Goal: Navigation & Orientation: Understand site structure

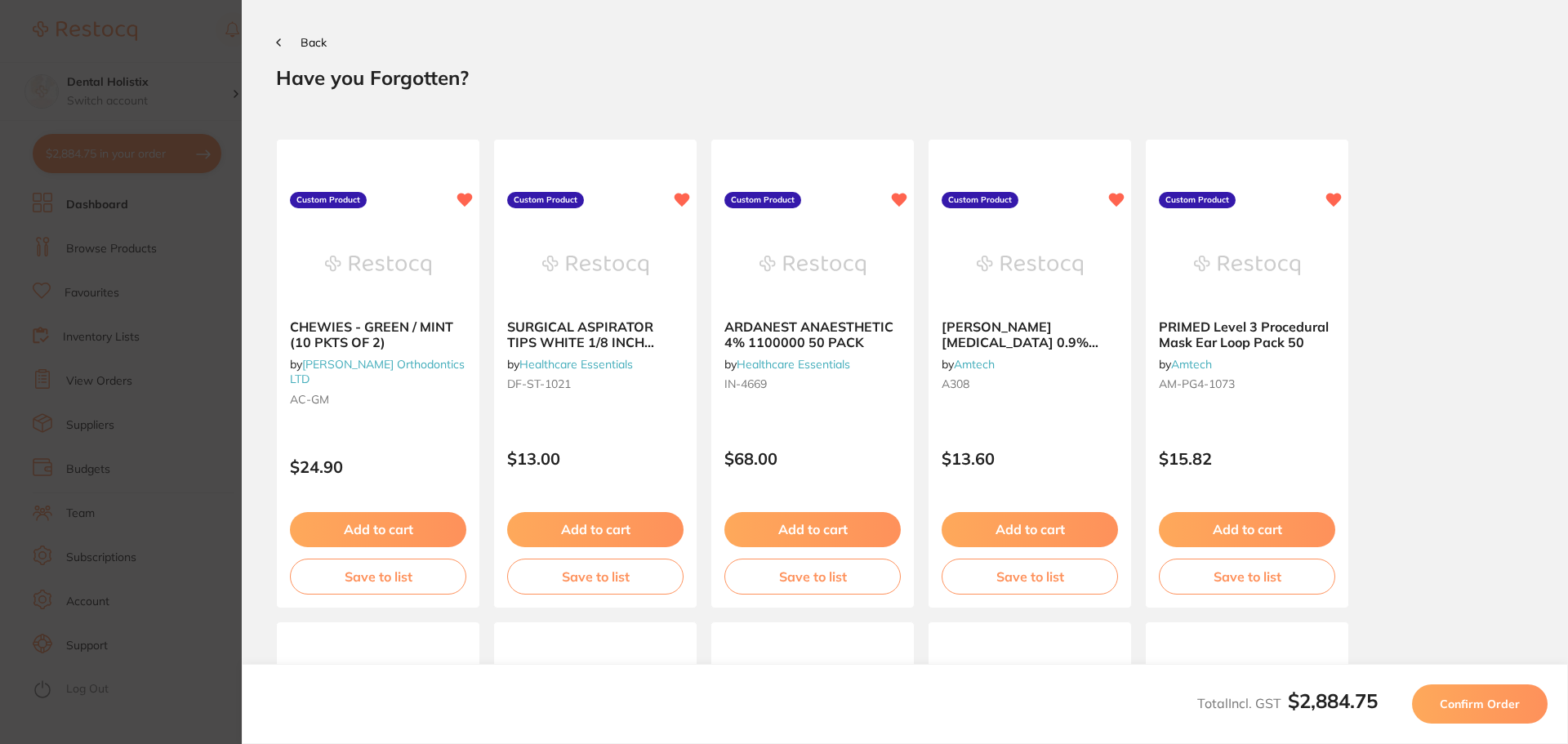
click at [321, 39] on span "Back" at bounding box center [314, 42] width 26 height 15
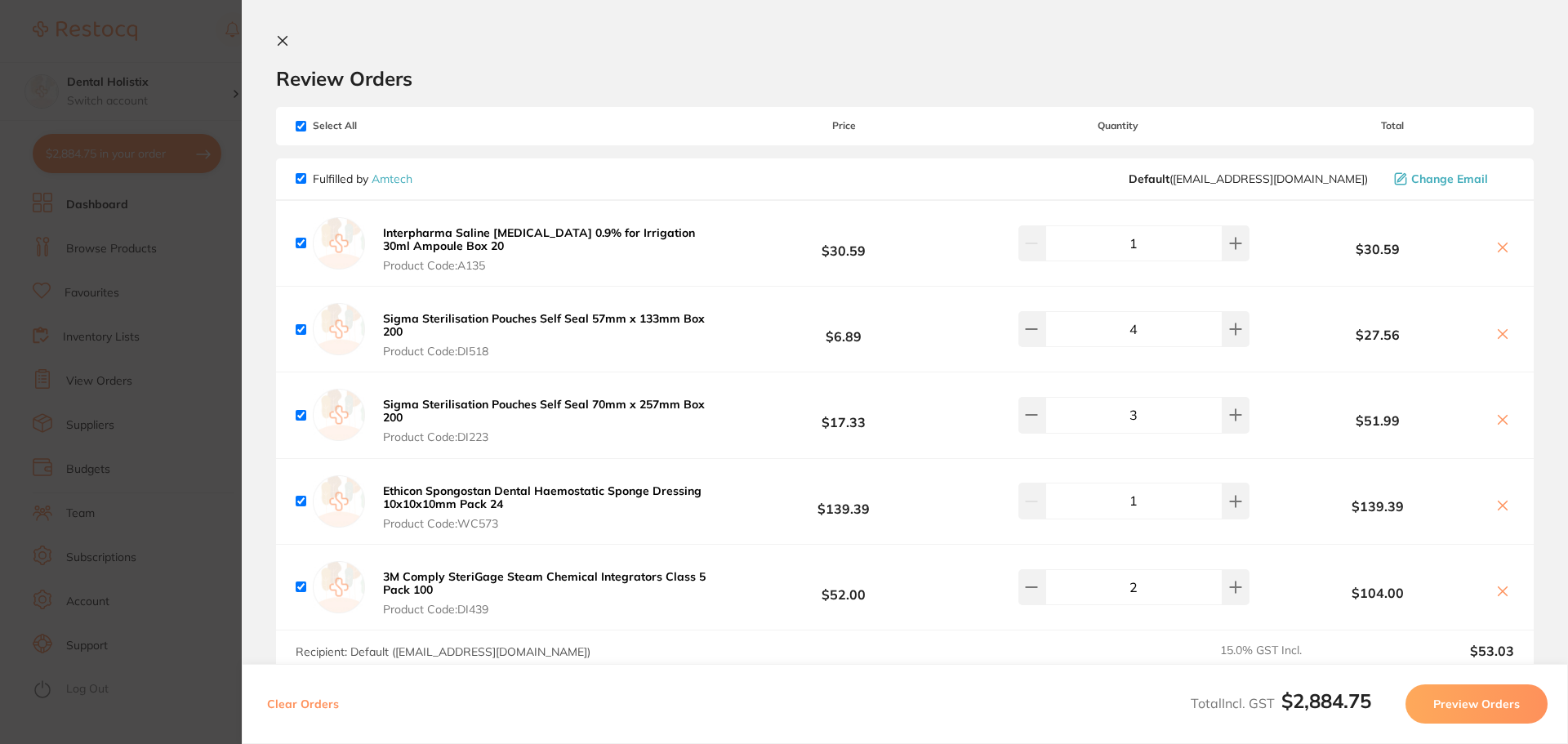
click at [290, 34] on section "Review Orders Your orders are being processed and we will notify you once we ha…" at bounding box center [904, 372] width 1326 height 744
click at [280, 42] on icon at bounding box center [283, 41] width 9 height 9
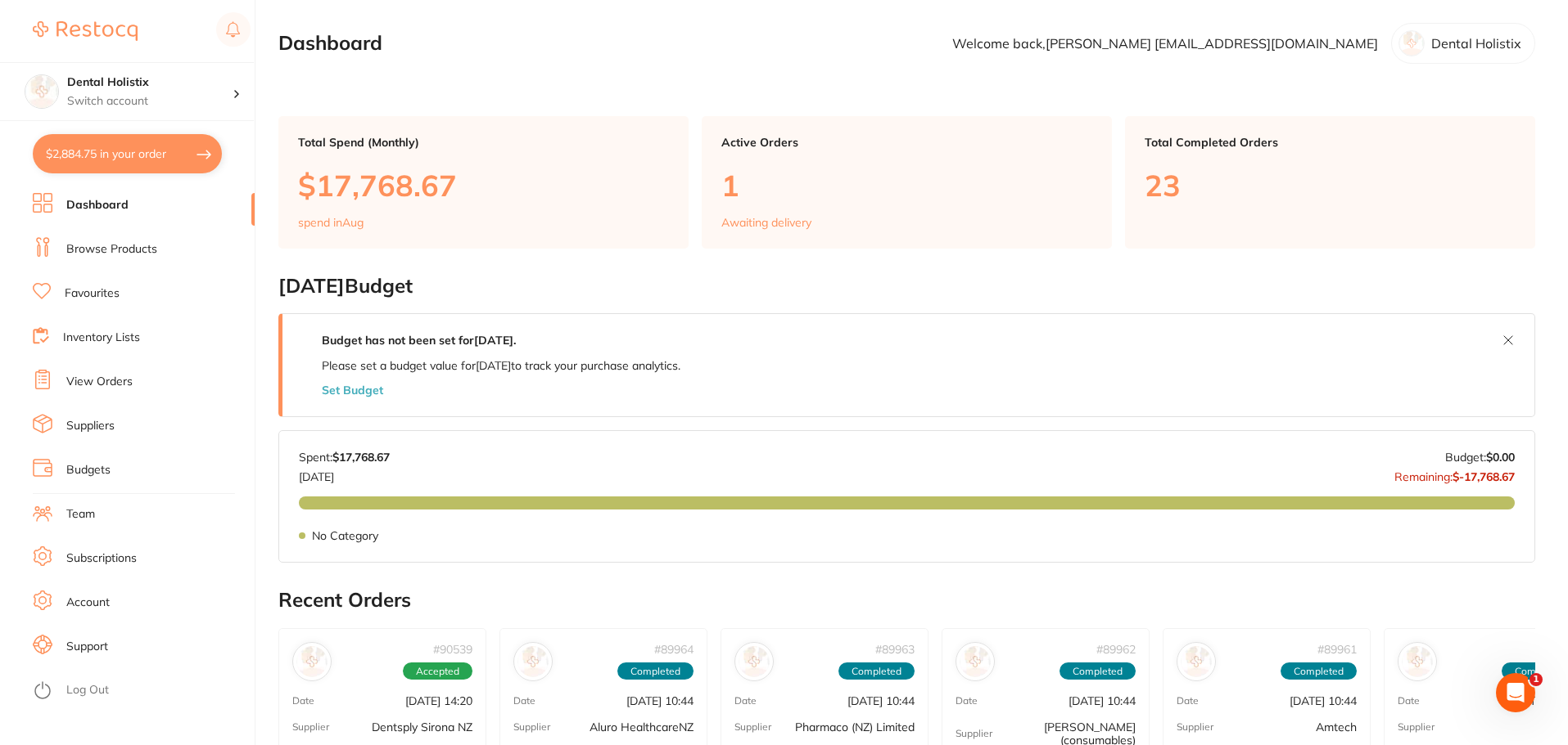
click at [740, 192] on p "1" at bounding box center [906, 186] width 371 height 34
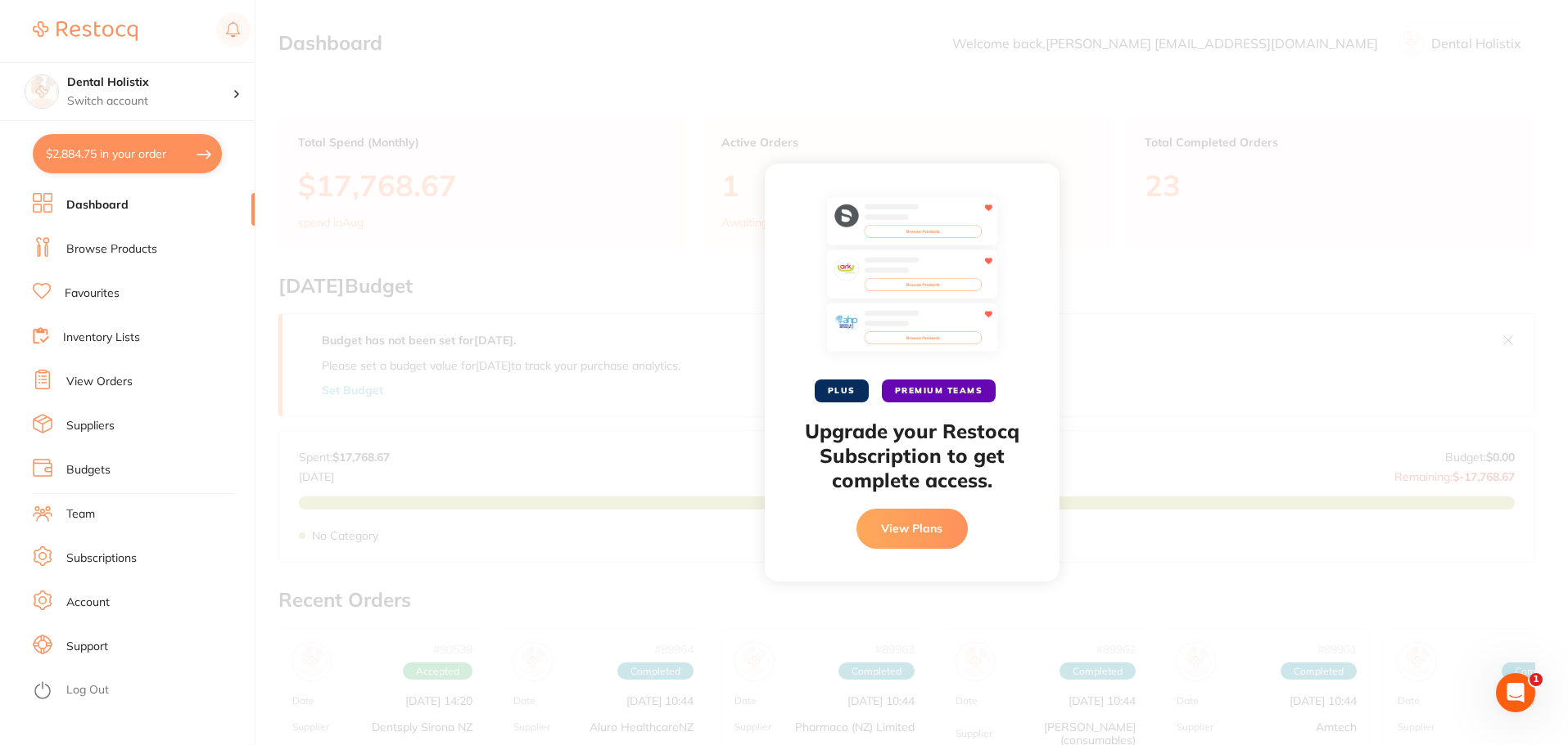
click at [116, 253] on link "Browse Products" at bounding box center [111, 249] width 90 height 16
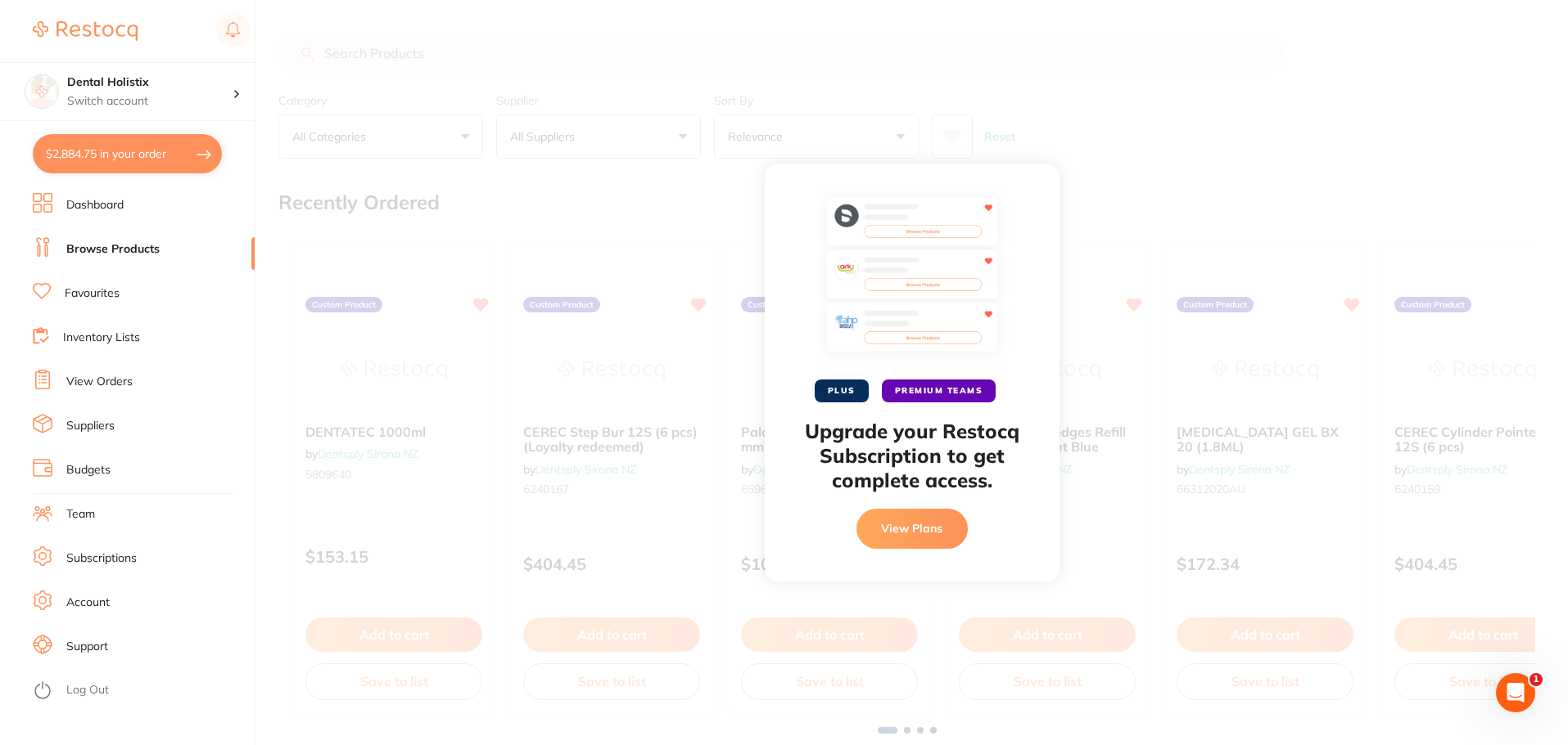
click at [97, 291] on link "Favourites" at bounding box center [92, 293] width 55 height 16
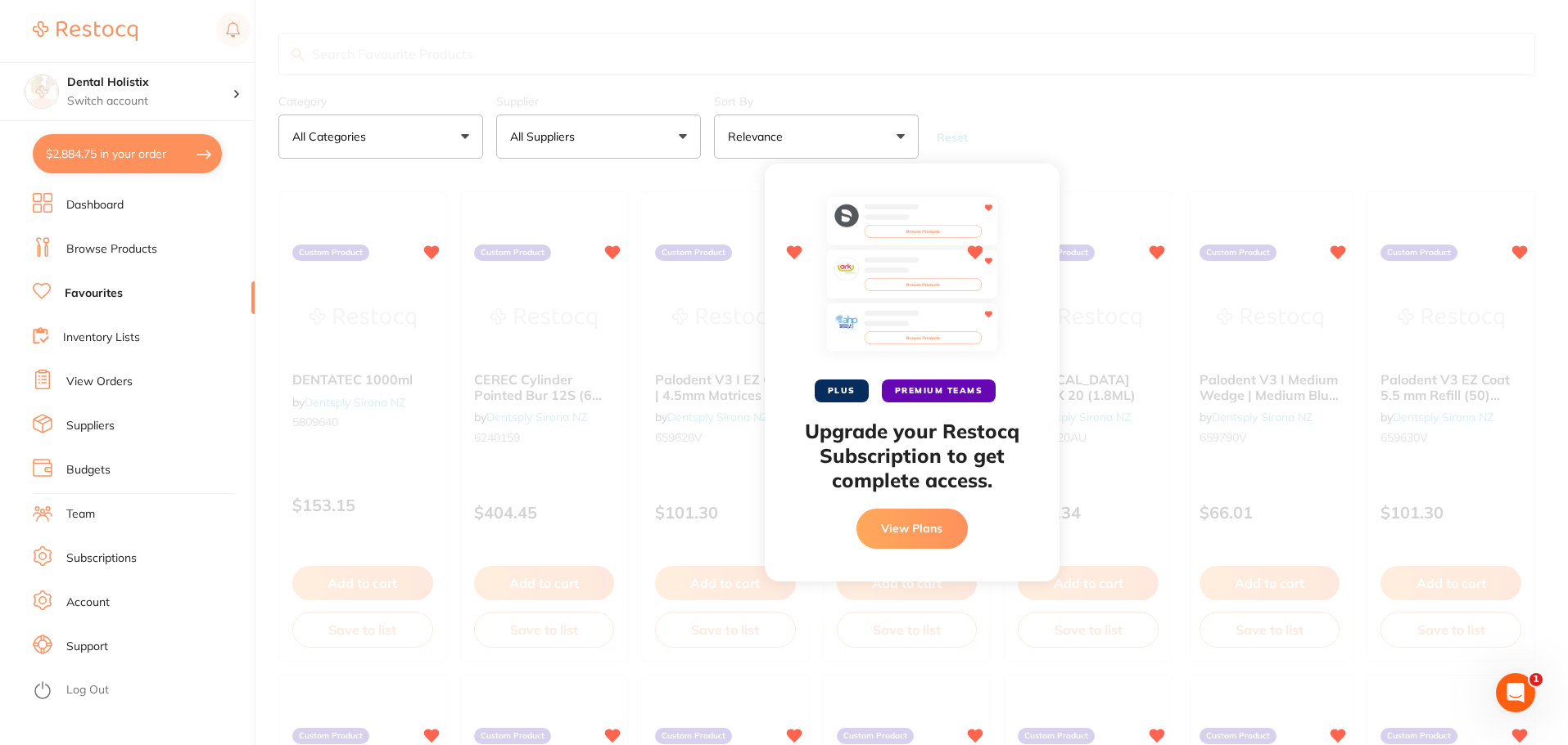
click at [153, 208] on li "Dashboard" at bounding box center [143, 205] width 221 height 24
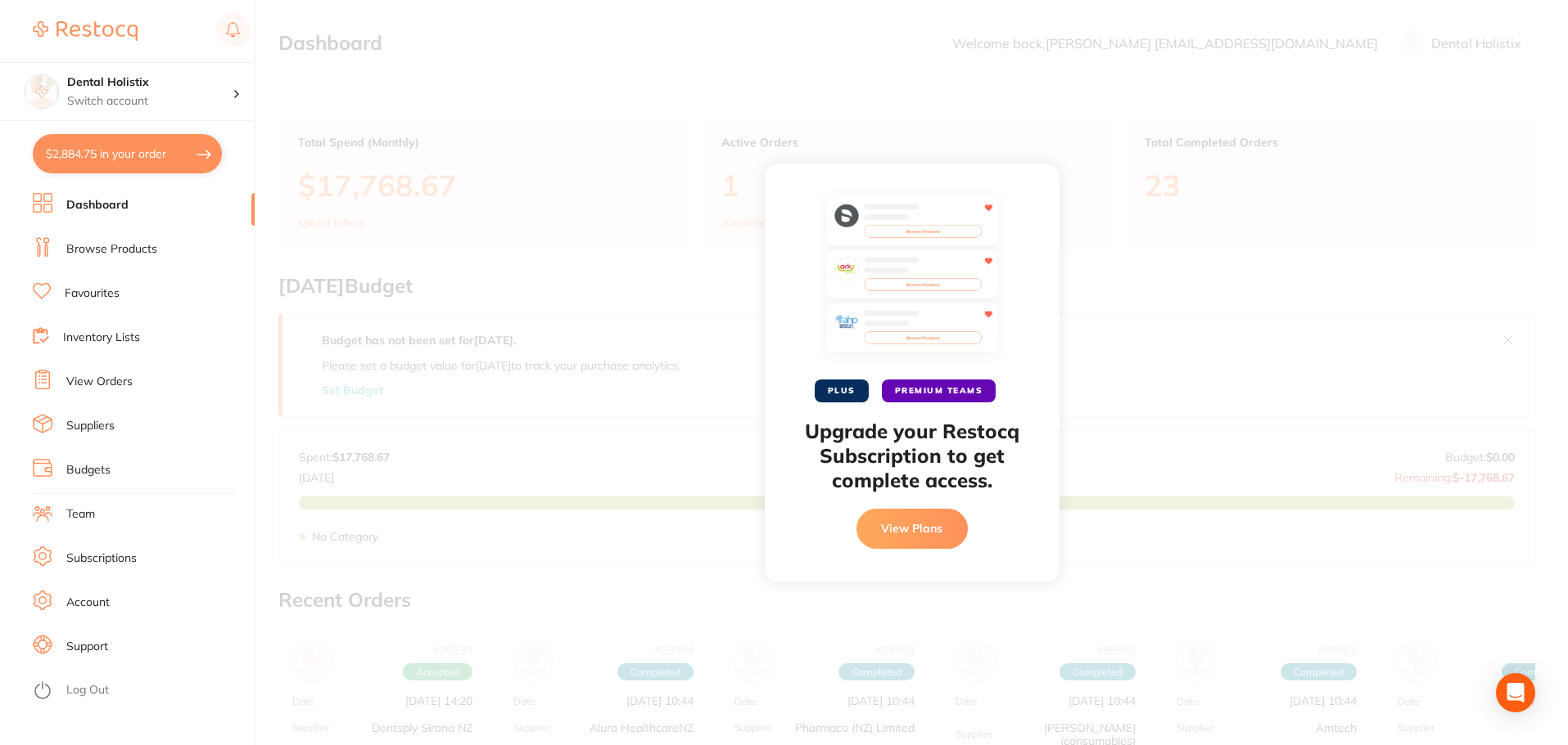
click at [144, 251] on link "Browse Products" at bounding box center [111, 249] width 90 height 16
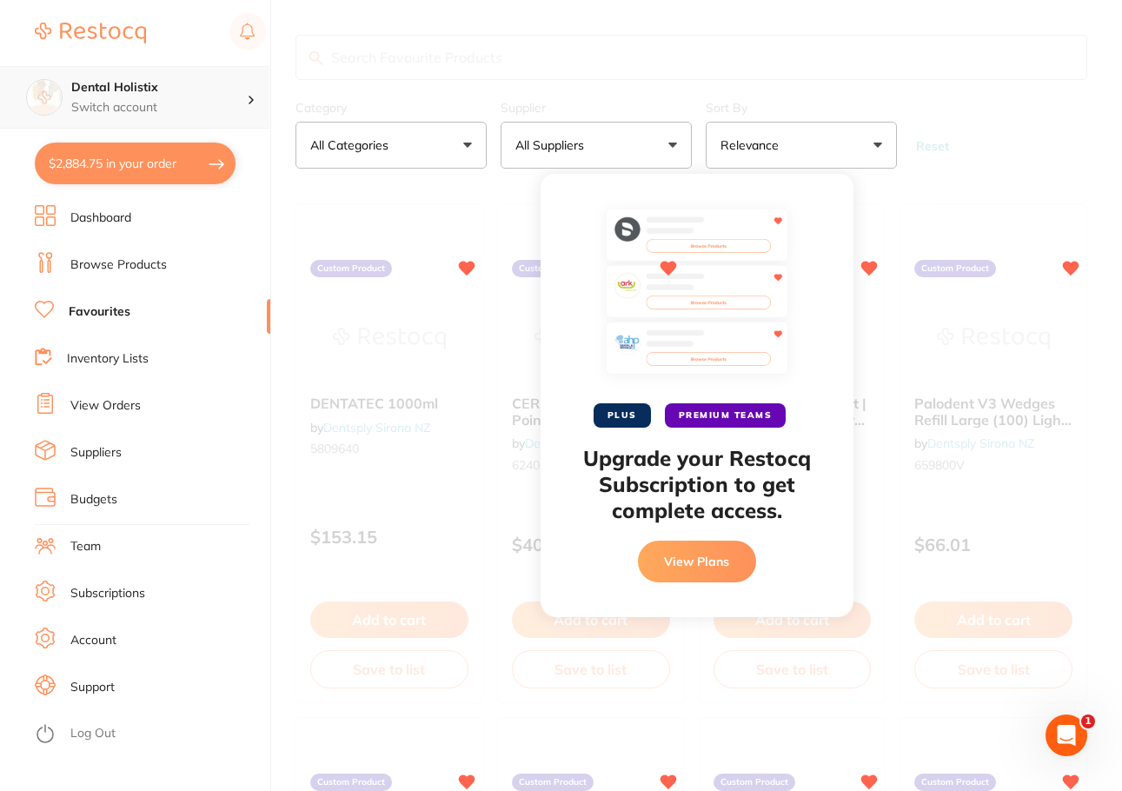
click at [116, 89] on h4 "Dental Holistix" at bounding box center [158, 87] width 175 height 17
click at [136, 40] on img at bounding box center [90, 33] width 111 height 21
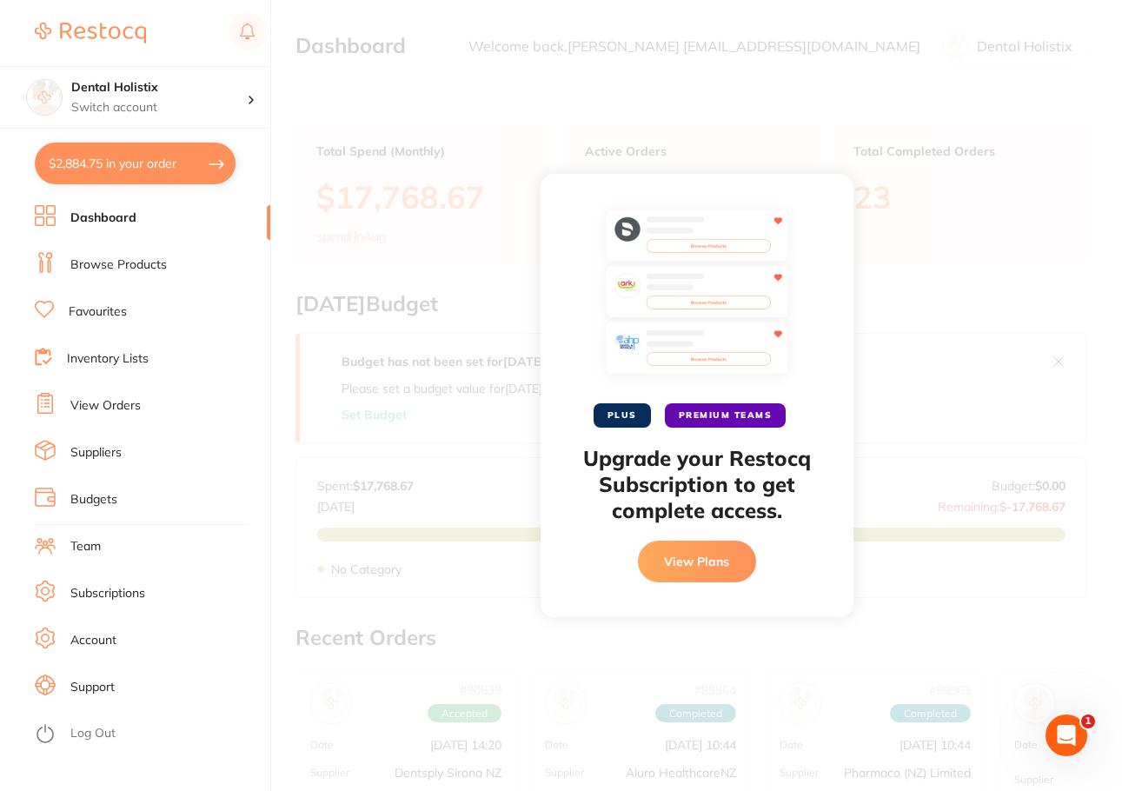
click at [139, 221] on li "Dashboard" at bounding box center [152, 218] width 235 height 26
click at [136, 258] on link "Browse Products" at bounding box center [118, 264] width 96 height 17
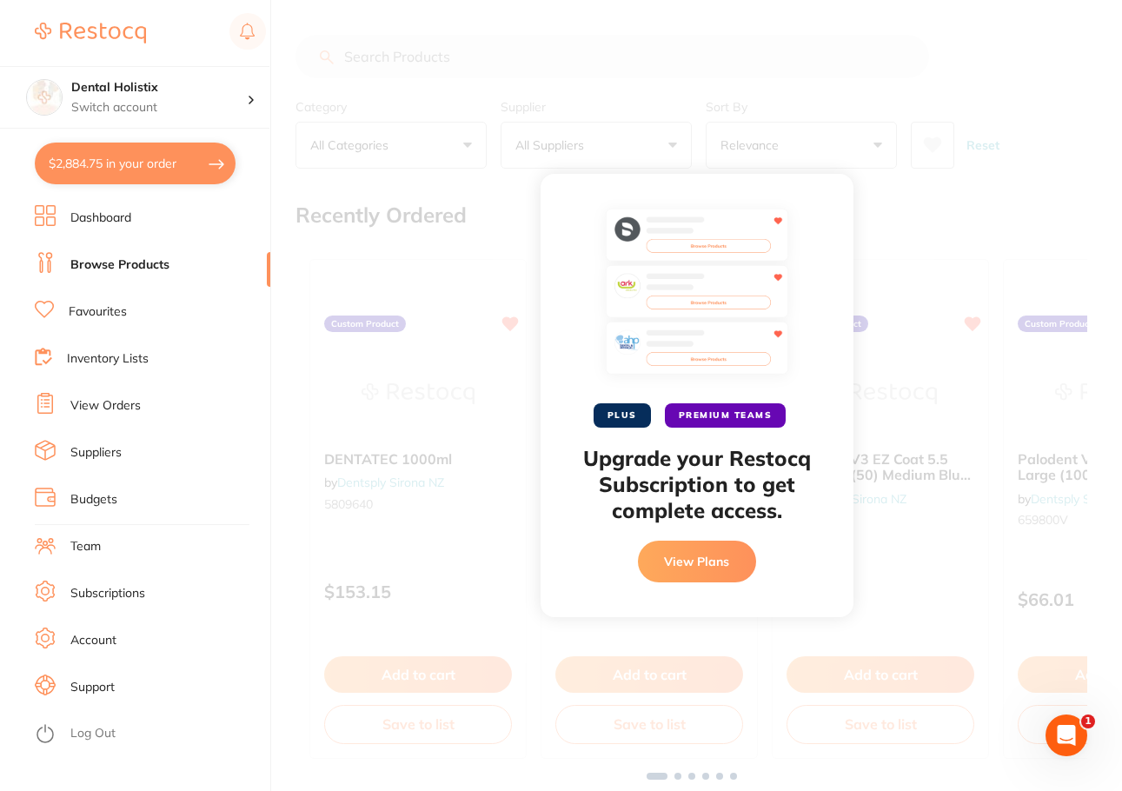
click at [113, 219] on link "Dashboard" at bounding box center [100, 217] width 61 height 17
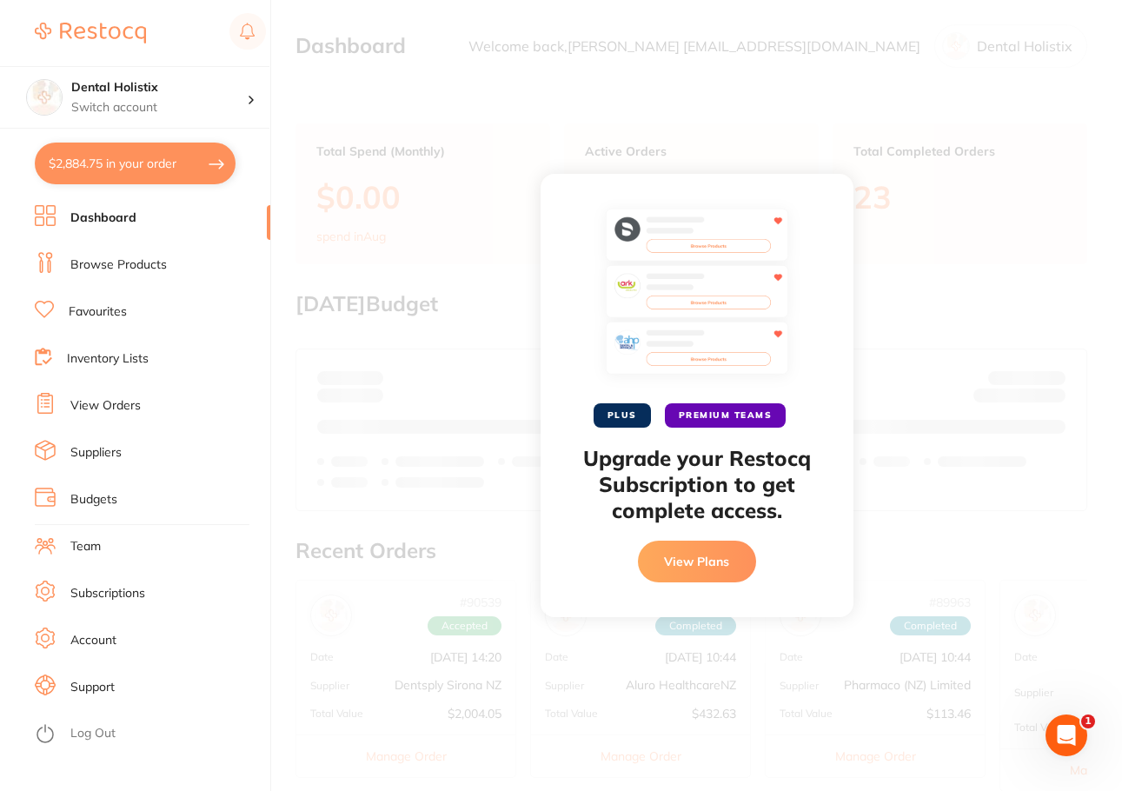
click at [120, 256] on link "Browse Products" at bounding box center [118, 264] width 96 height 17
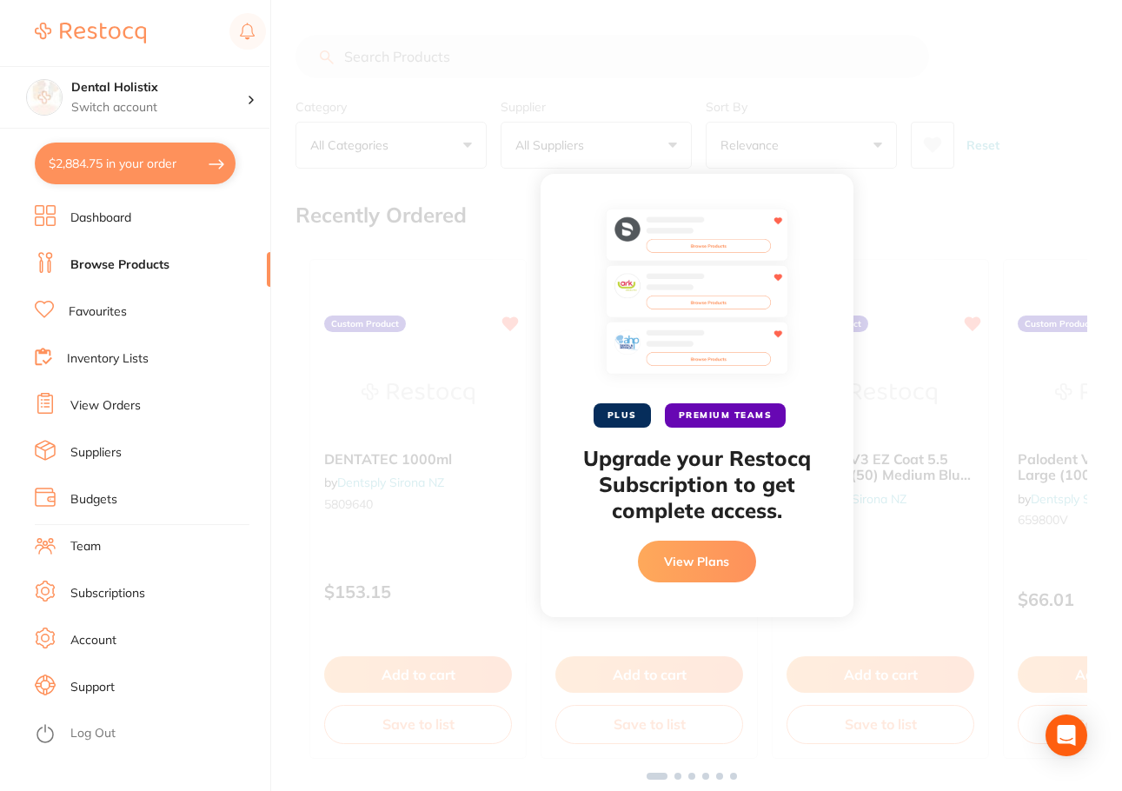
click at [715, 565] on button "View Plans" at bounding box center [697, 561] width 118 height 42
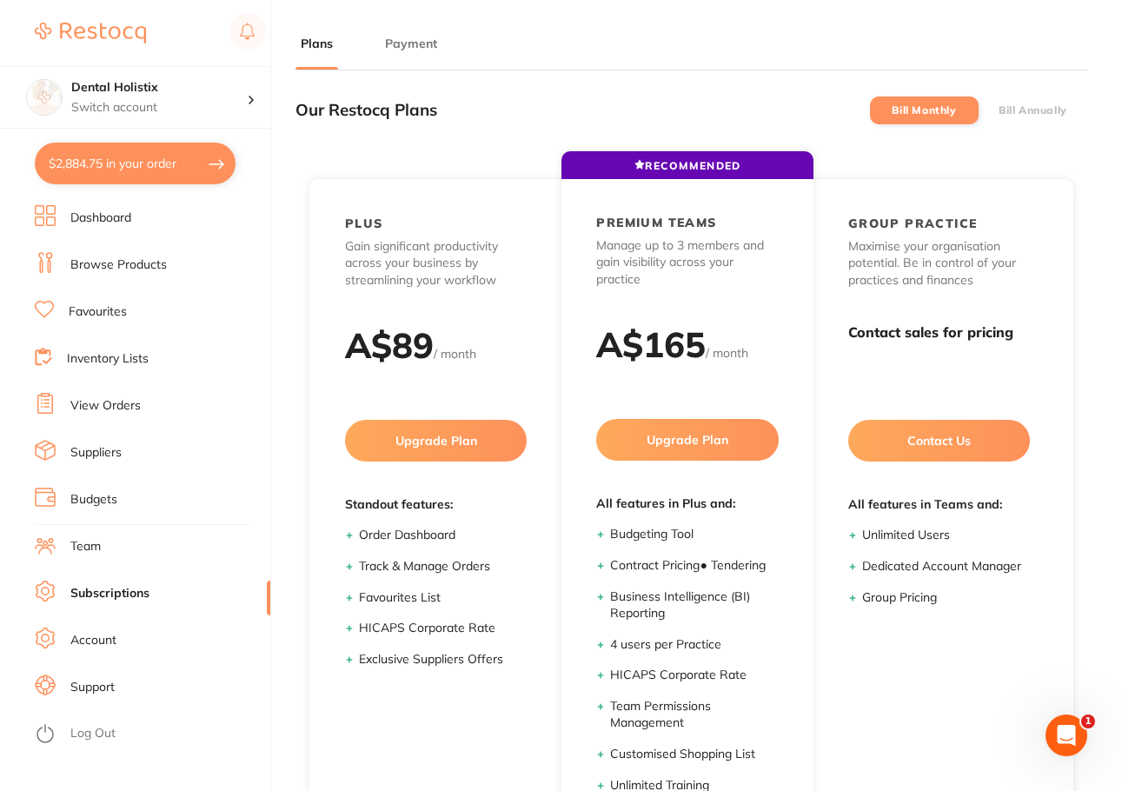
click at [120, 216] on link "Dashboard" at bounding box center [100, 217] width 61 height 17
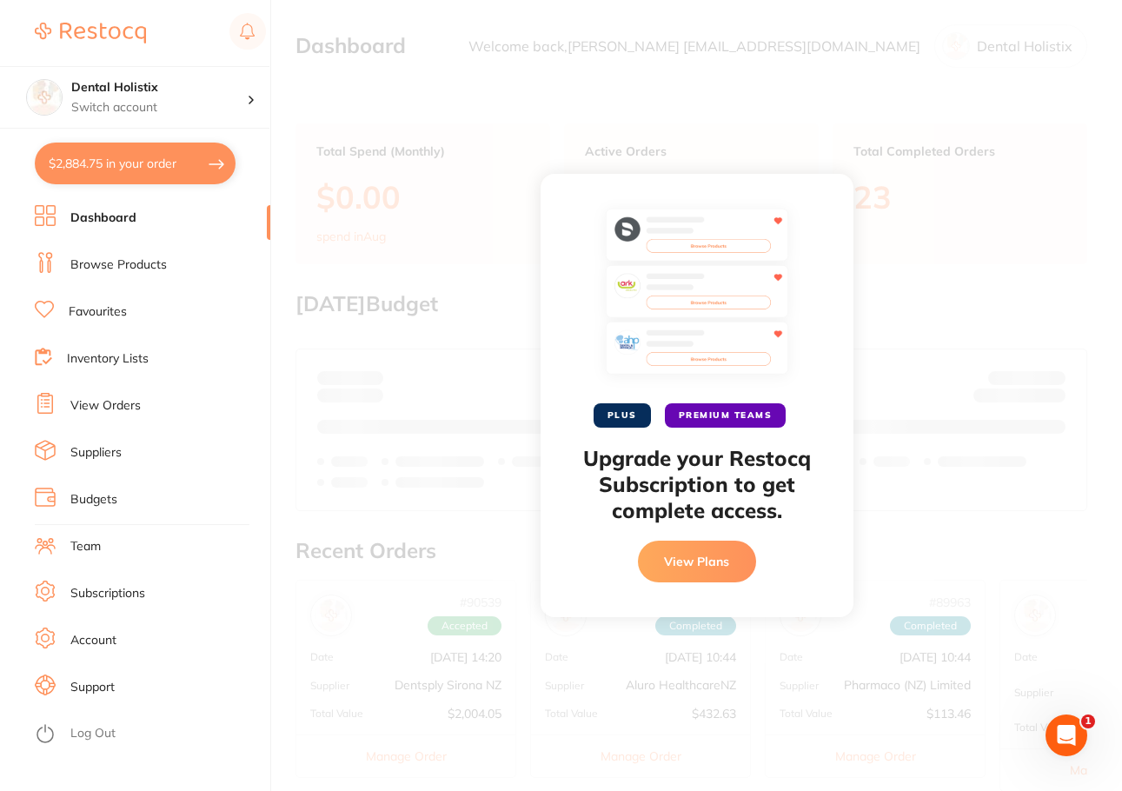
click at [121, 282] on ul "Dashboard Browse Products Favourites Inventory Lists View Orders Suppliers Budg…" at bounding box center [152, 504] width 235 height 599
click at [118, 266] on link "Browse Products" at bounding box center [118, 264] width 96 height 17
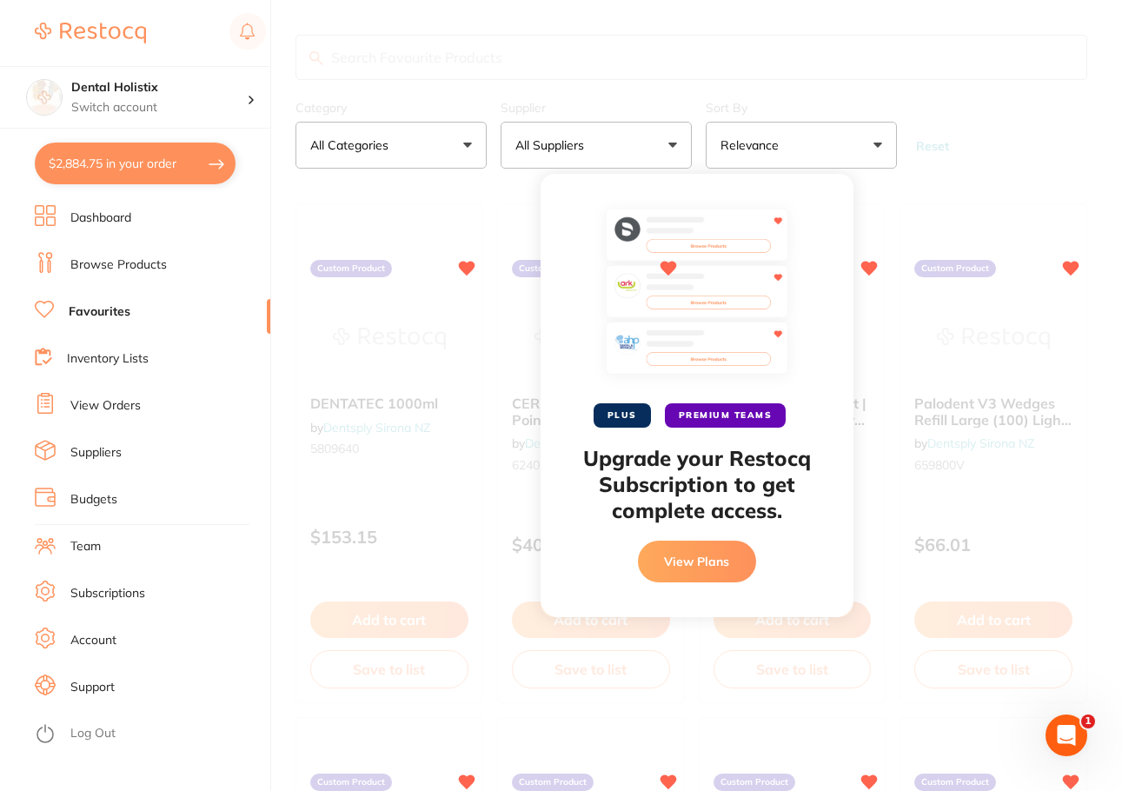
click at [141, 360] on link "Inventory Lists" at bounding box center [108, 358] width 82 height 17
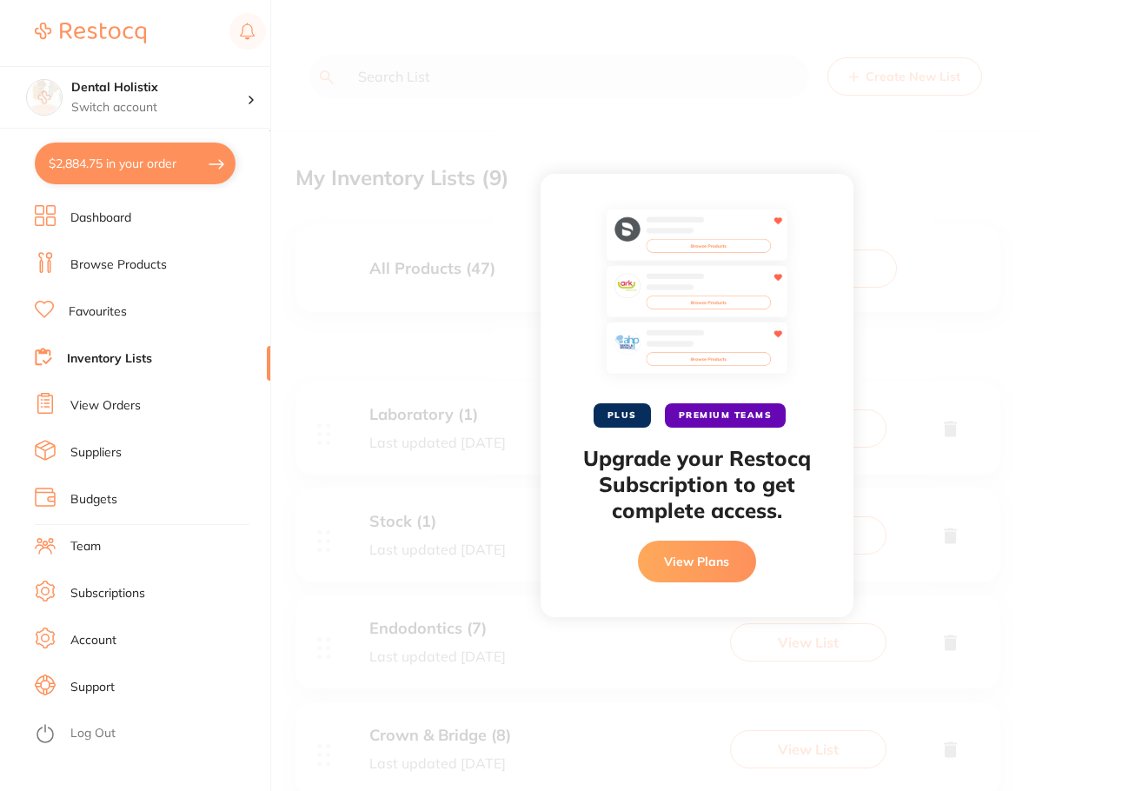
click at [127, 403] on link "View Orders" at bounding box center [105, 405] width 70 height 17
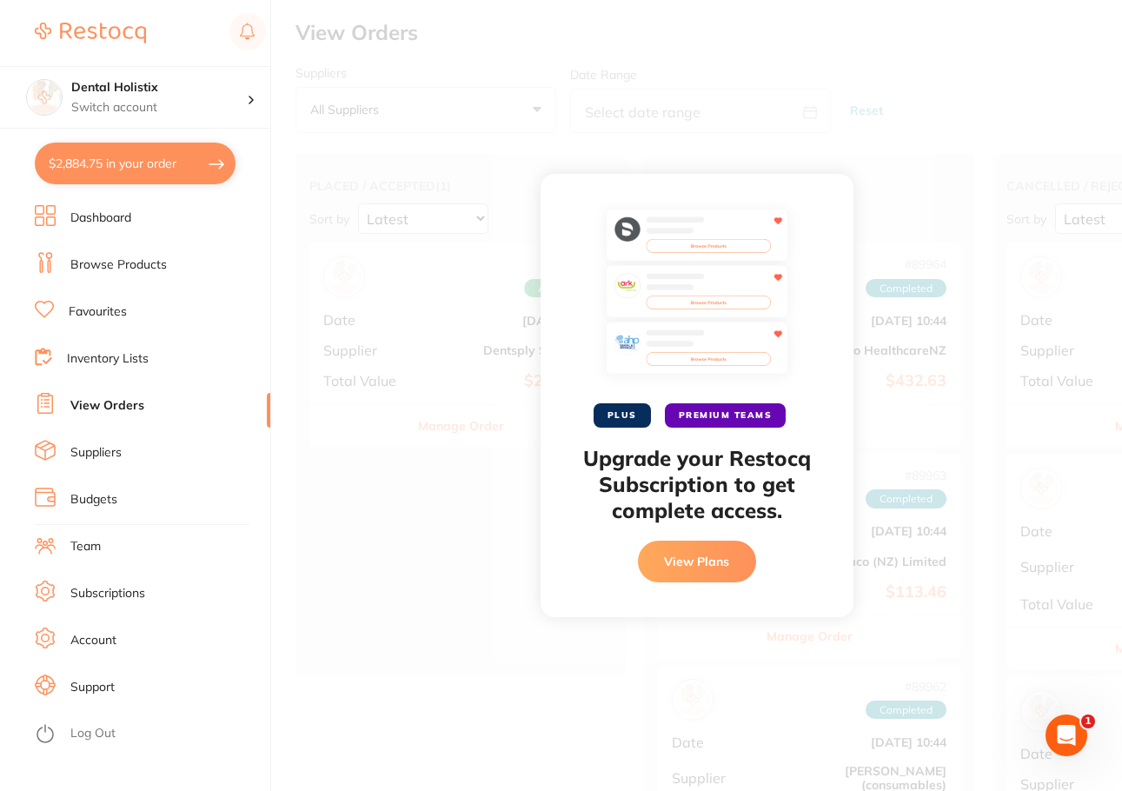
click at [113, 446] on link "Suppliers" at bounding box center [95, 452] width 51 height 17
